Goal: Find contact information

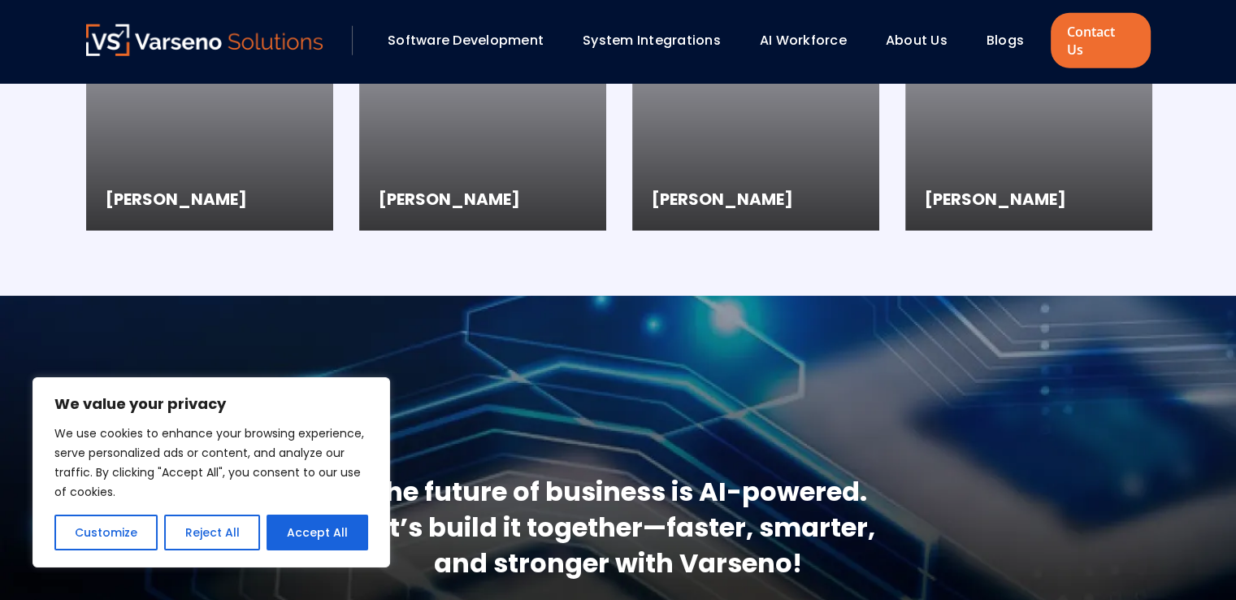
scroll to position [4593, 0]
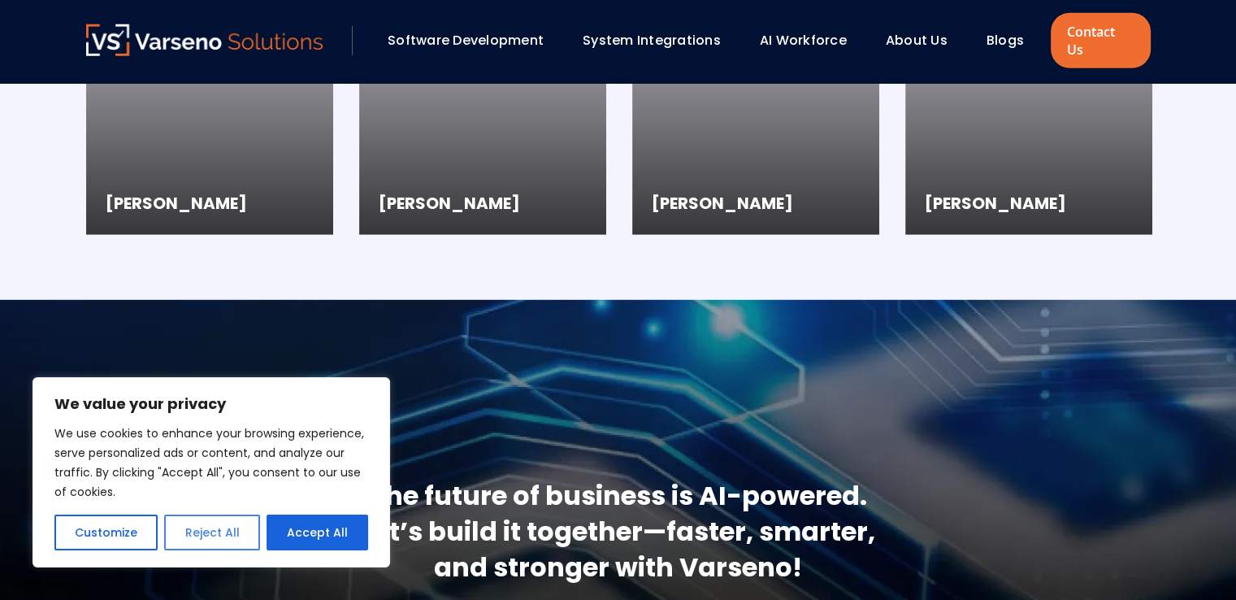
click at [208, 523] on button "Reject All" at bounding box center [211, 533] width 95 height 36
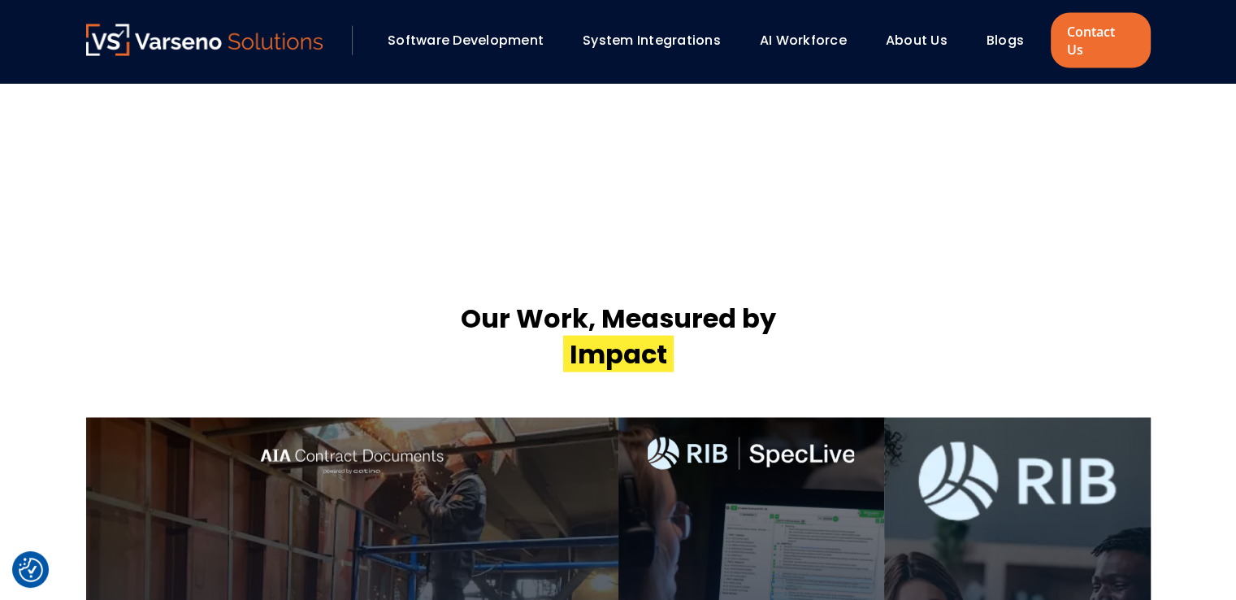
scroll to position [3348, 0]
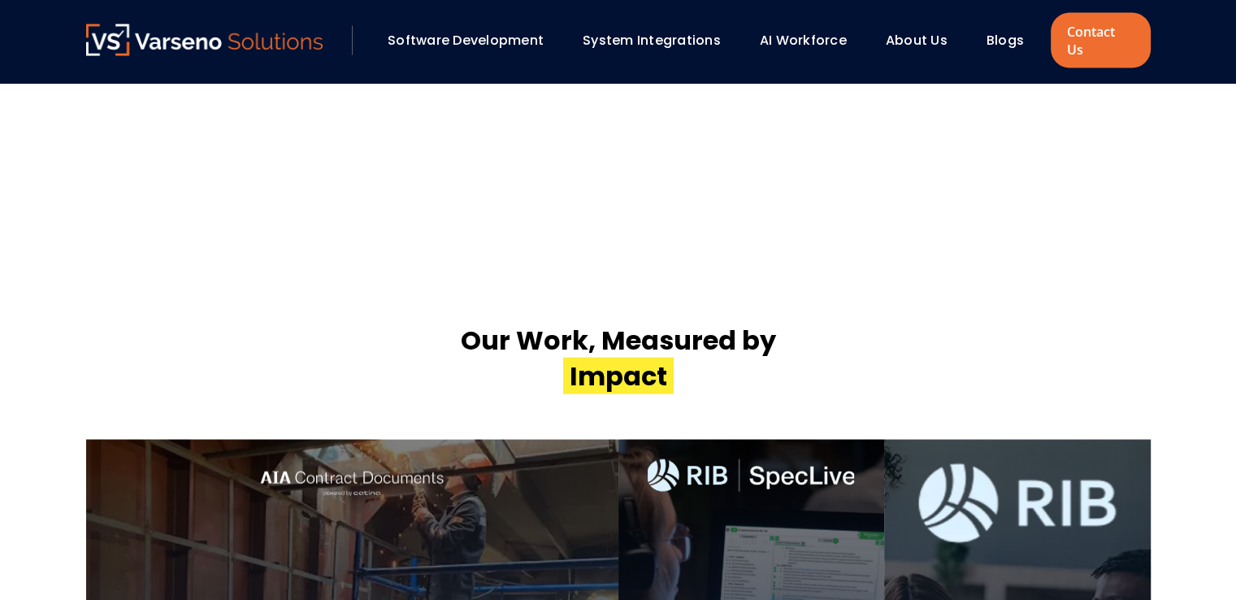
scroll to position [5318, 0]
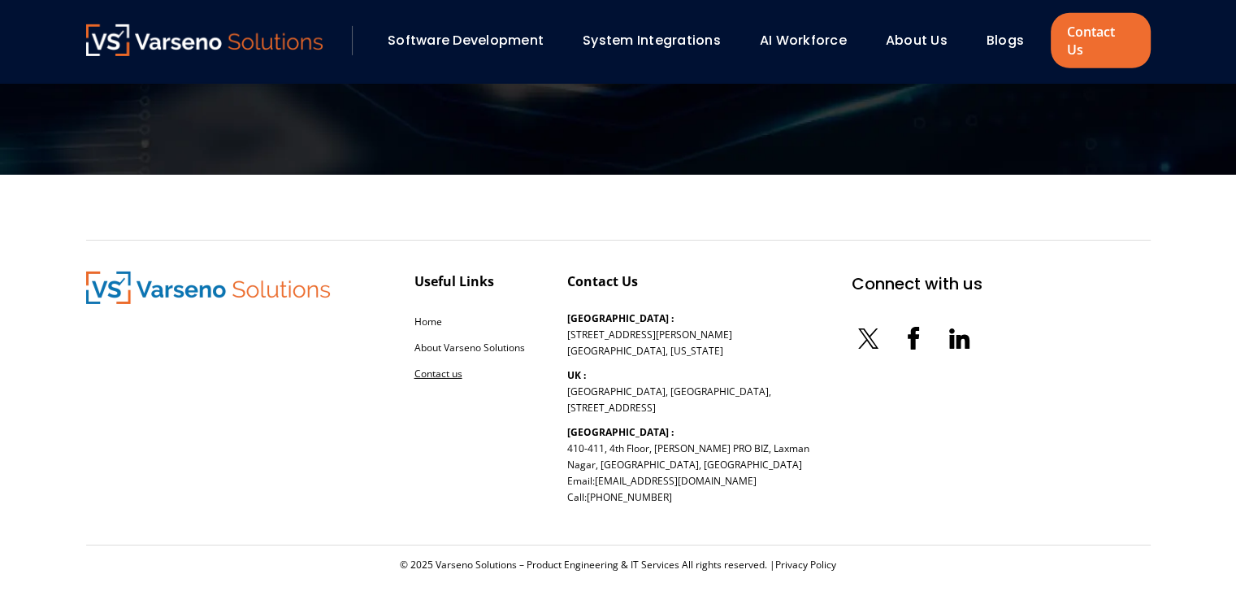
click at [443, 367] on link "Contact us" at bounding box center [439, 374] width 48 height 14
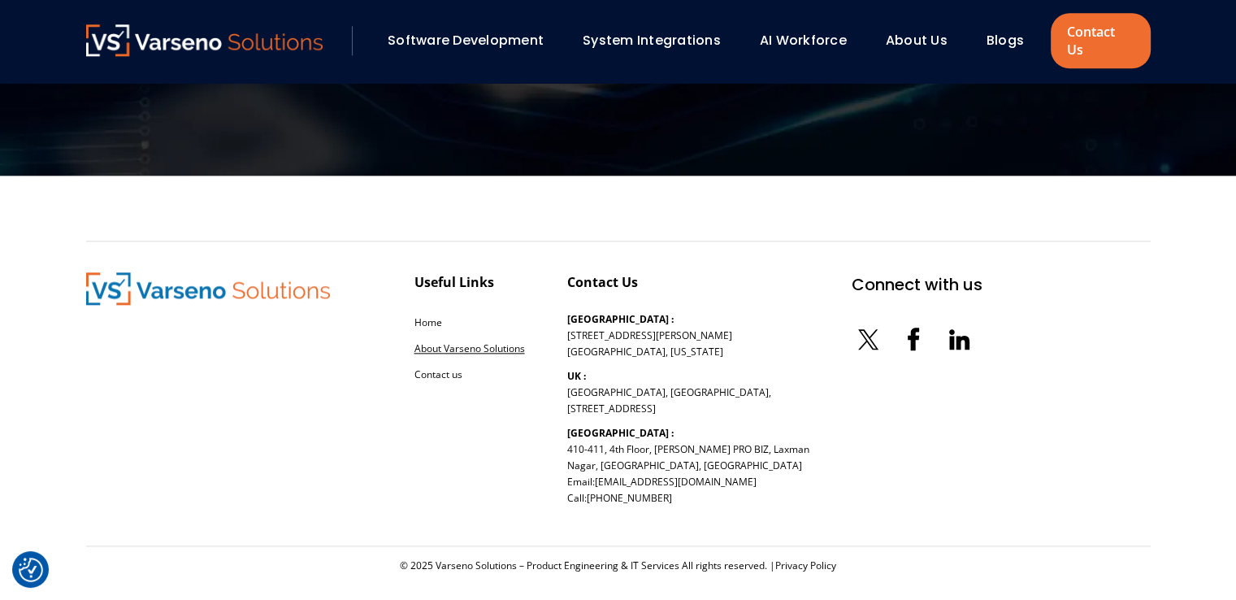
click at [432, 341] on link "About Varseno Solutions" at bounding box center [470, 348] width 111 height 14
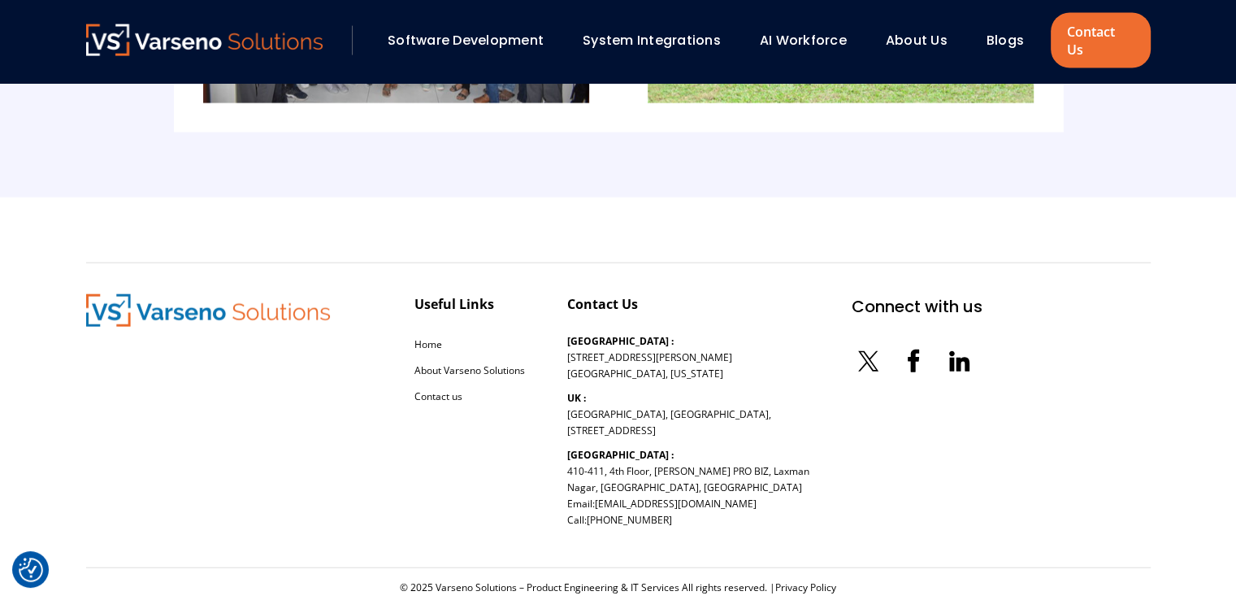
scroll to position [3694, 0]
